Goal: Information Seeking & Learning: Learn about a topic

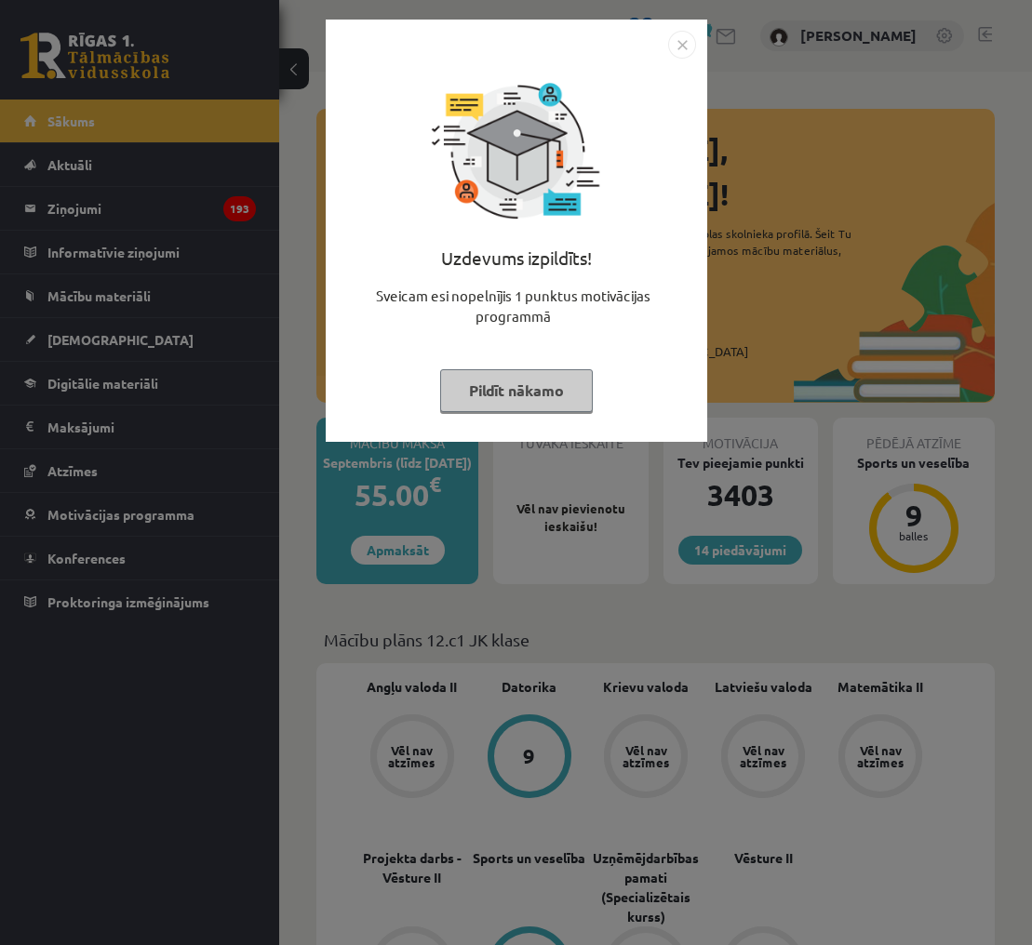
click at [673, 43] on img "Close" at bounding box center [682, 45] width 28 height 28
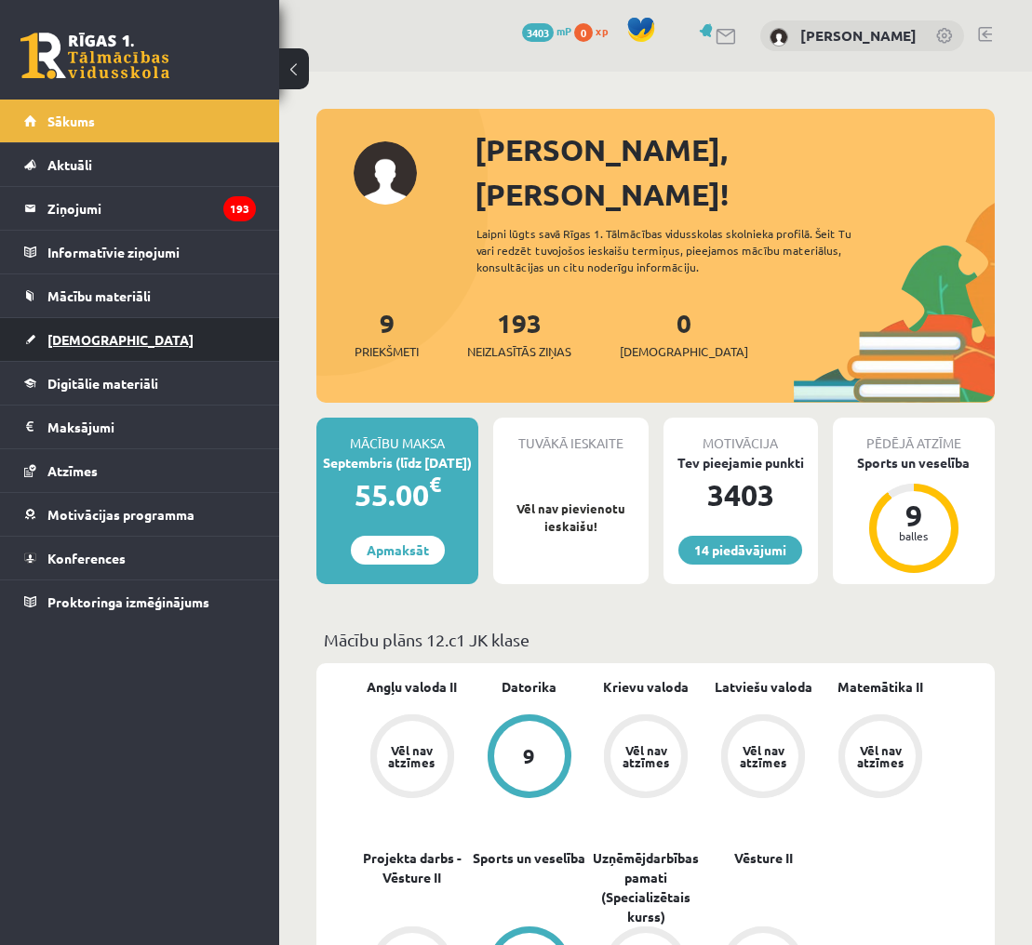
click at [149, 340] on link "[DEMOGRAPHIC_DATA]" at bounding box center [140, 339] width 232 height 43
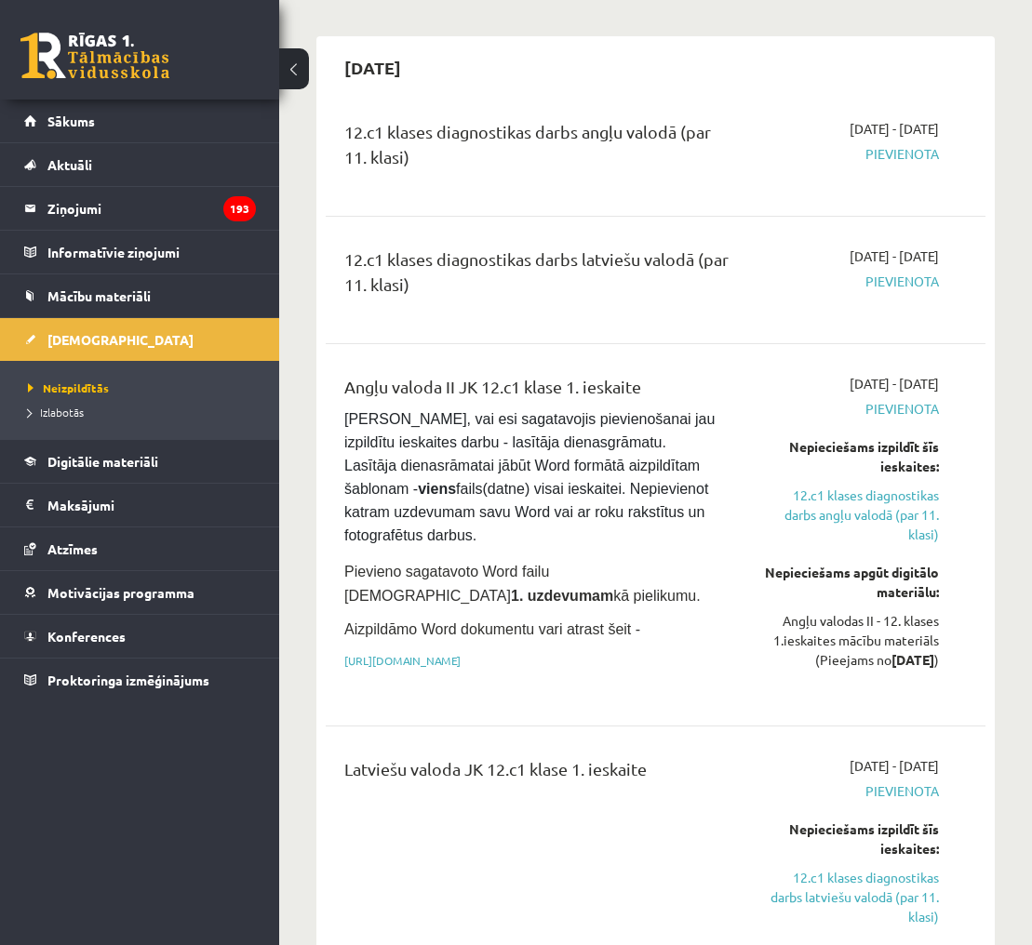
scroll to position [142, 0]
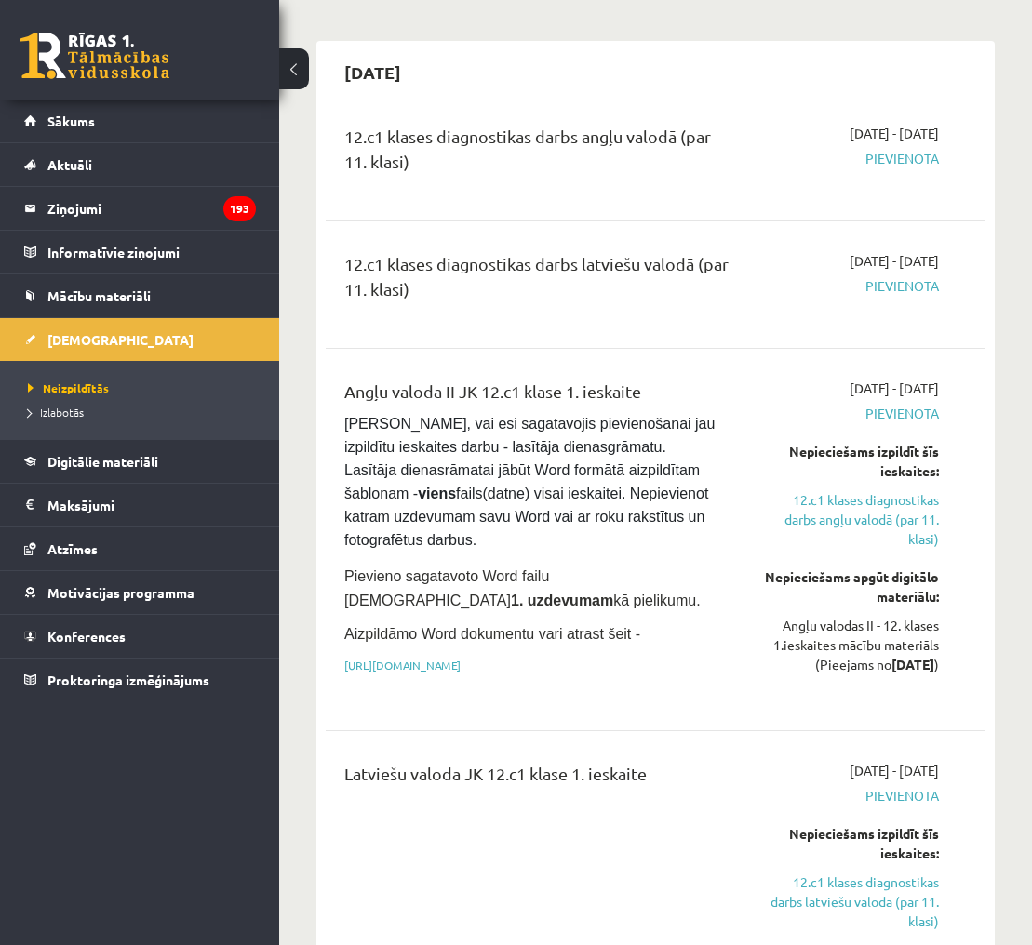
click at [883, 279] on span "Pievienota" at bounding box center [849, 286] width 180 height 20
click at [880, 307] on div "[DATE] - [DATE] [GEOGRAPHIC_DATA]" at bounding box center [848, 284] width 207 height 67
click at [908, 285] on span "Pievienota" at bounding box center [849, 286] width 180 height 20
drag, startPoint x: 909, startPoint y: 286, endPoint x: 876, endPoint y: 338, distance: 61.4
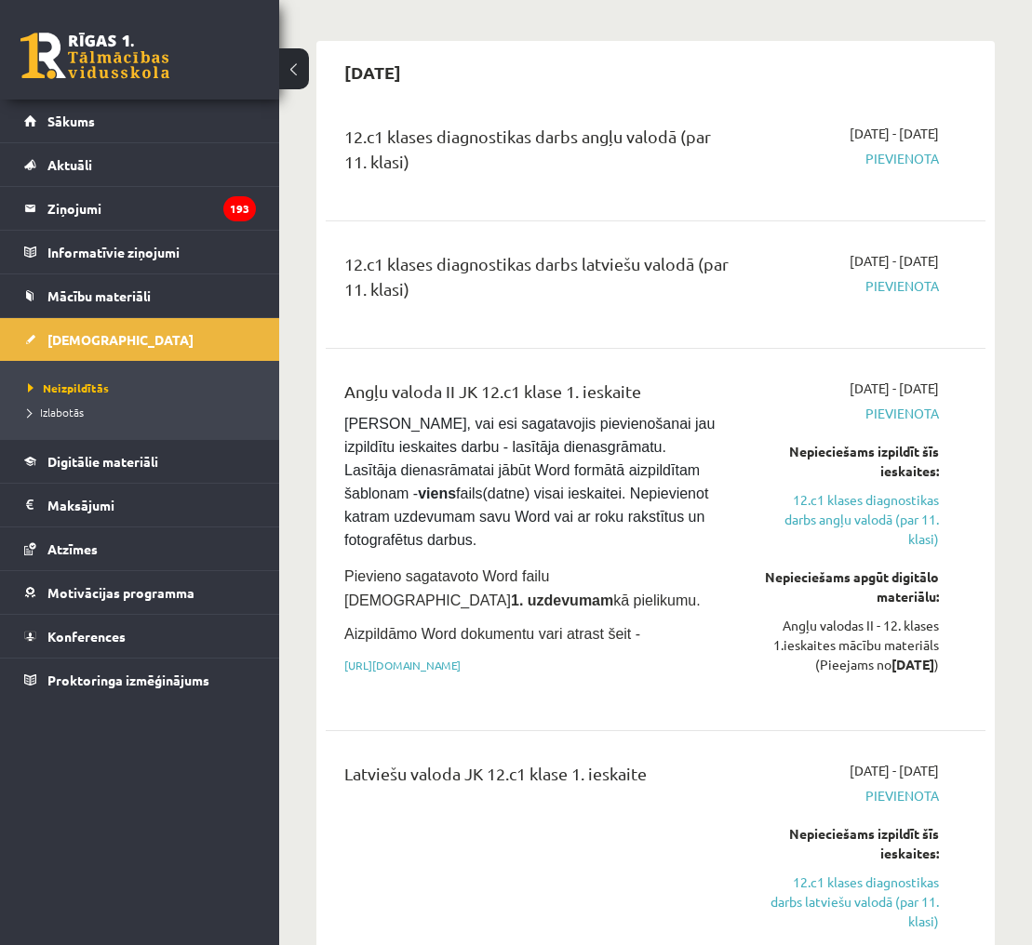
click at [909, 286] on span "Pievienota" at bounding box center [849, 286] width 180 height 20
click at [958, 287] on div "12.c1 klases diagnostikas darbs latviešu valodā (par 11. klasi) [DATE] - [DATE]…" at bounding box center [655, 284] width 622 height 67
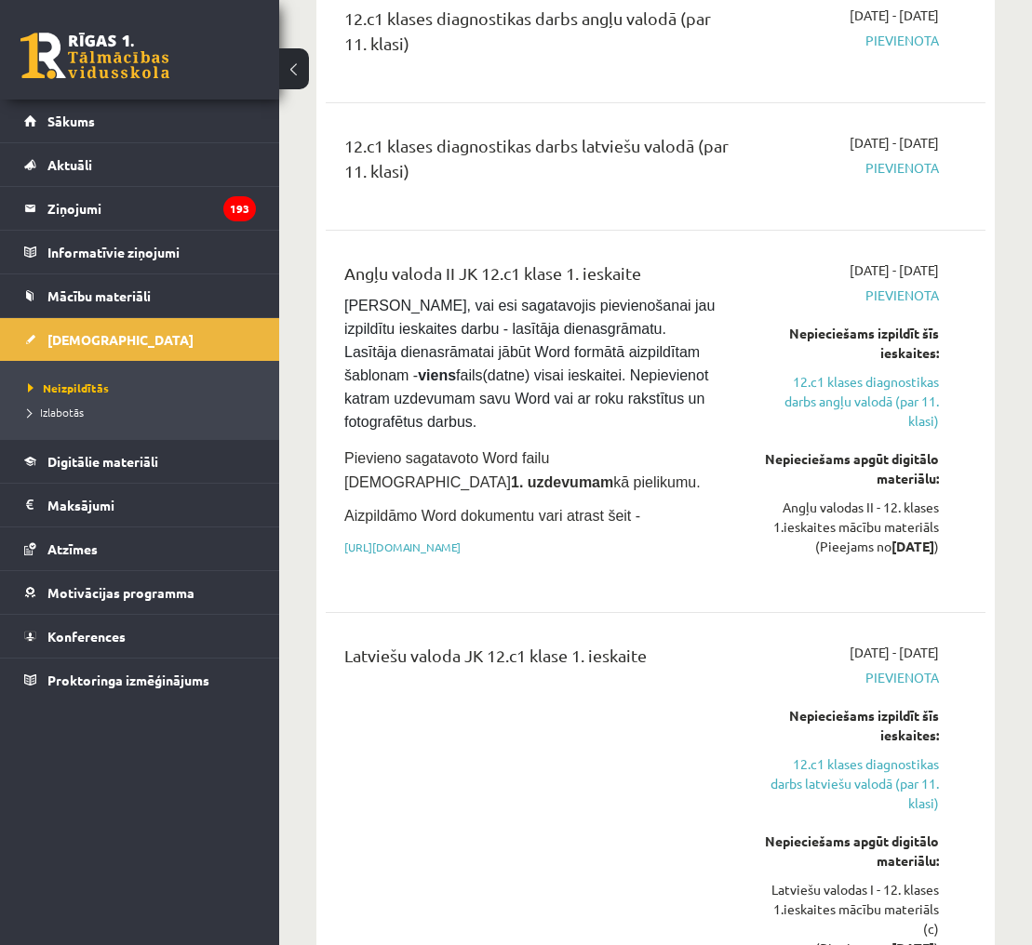
scroll to position [286, 0]
